Goal: Information Seeking & Learning: Learn about a topic

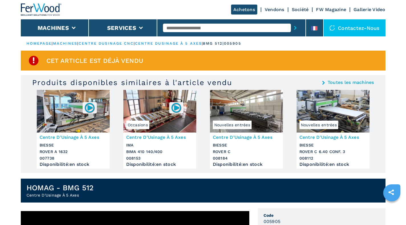
click at [168, 43] on link "centre dusinage à 5 axes" at bounding box center [168, 43] width 67 height 4
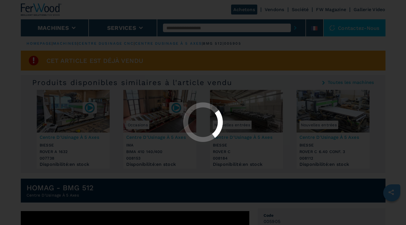
select select "**********"
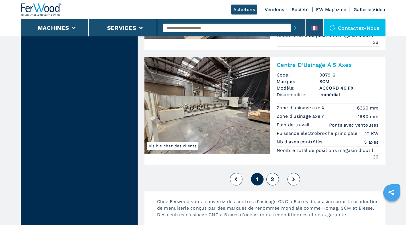
scroll to position [1419, 0]
click at [278, 186] on button "2" at bounding box center [272, 180] width 13 height 13
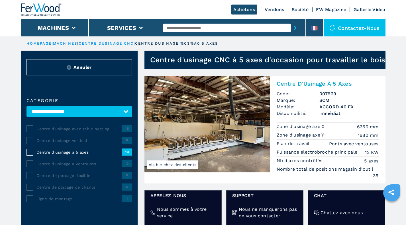
click at [36, 9] on img at bounding box center [41, 9] width 41 height 13
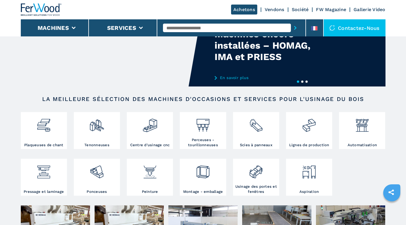
scroll to position [43, 0]
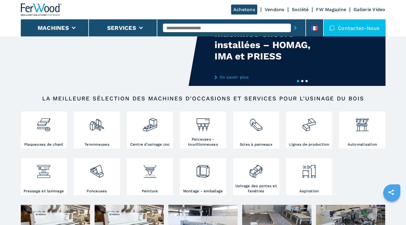
click at [203, 129] on img at bounding box center [203, 122] width 15 height 19
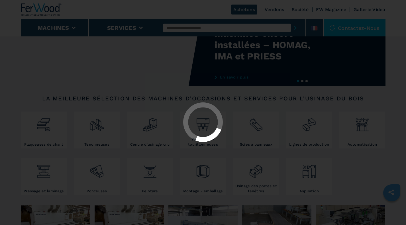
select select "**********"
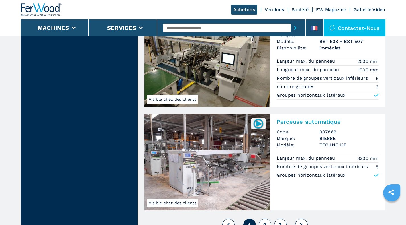
scroll to position [1239, 0]
click at [265, 222] on span "2" at bounding box center [264, 225] width 3 height 7
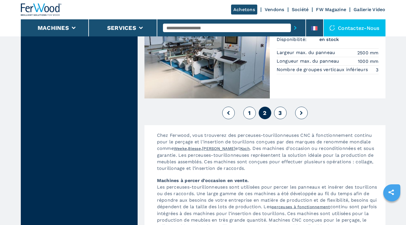
scroll to position [1343, 0]
click at [282, 106] on button "3" at bounding box center [280, 112] width 13 height 13
